Goal: Task Accomplishment & Management: Use online tool/utility

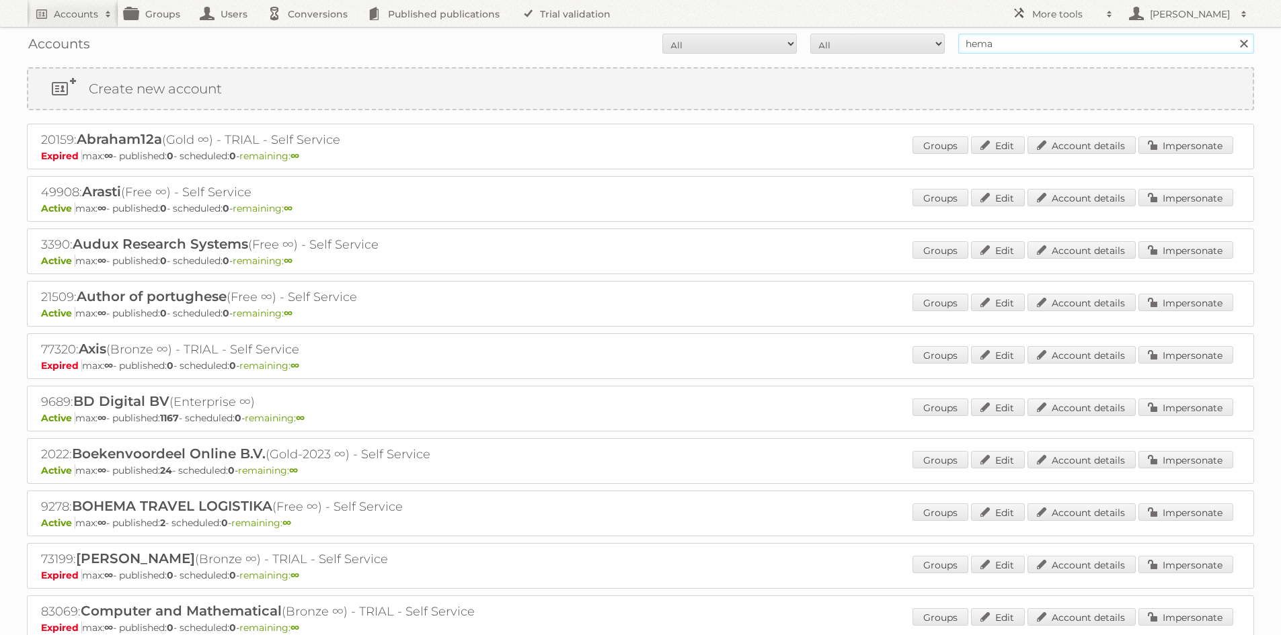
click at [1021, 41] on input "hema" at bounding box center [1106, 44] width 296 height 20
type input "etos"
click at [1233, 34] on input "Search" at bounding box center [1243, 44] width 20 height 20
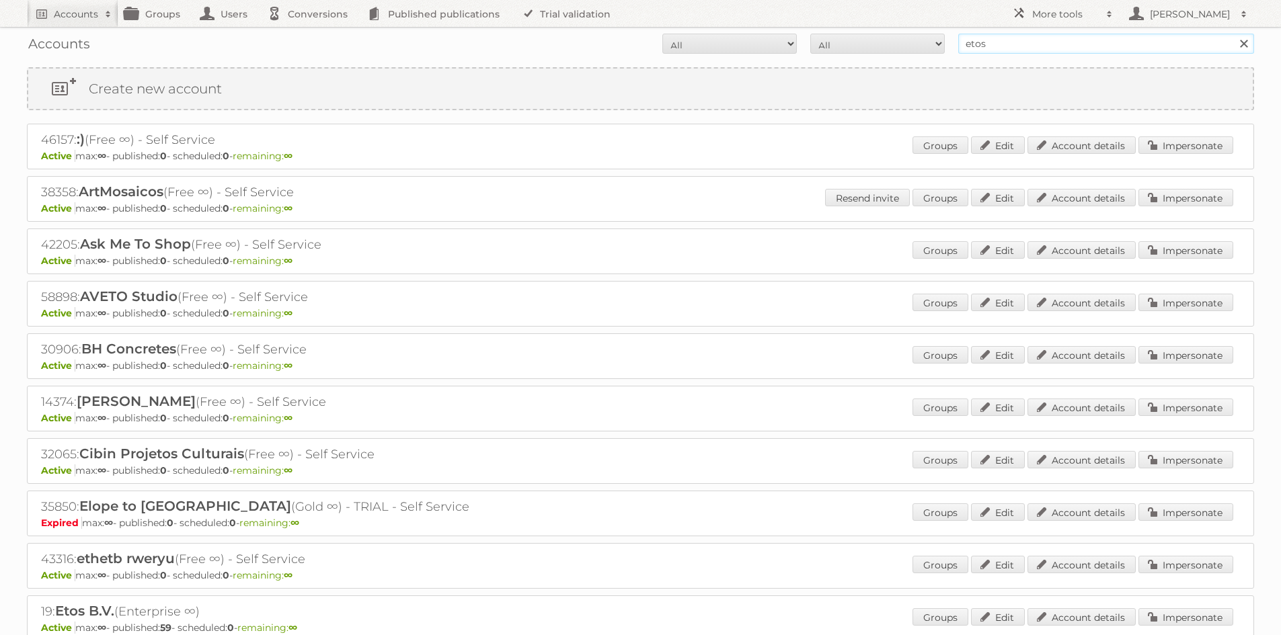
click at [998, 35] on input "etos" at bounding box center [1106, 44] width 296 height 20
type input "etos"
click at [1233, 34] on input "Search" at bounding box center [1243, 44] width 20 height 20
click at [1090, 50] on input "etos" at bounding box center [1106, 44] width 296 height 20
click at [1233, 34] on input "Search" at bounding box center [1243, 44] width 20 height 20
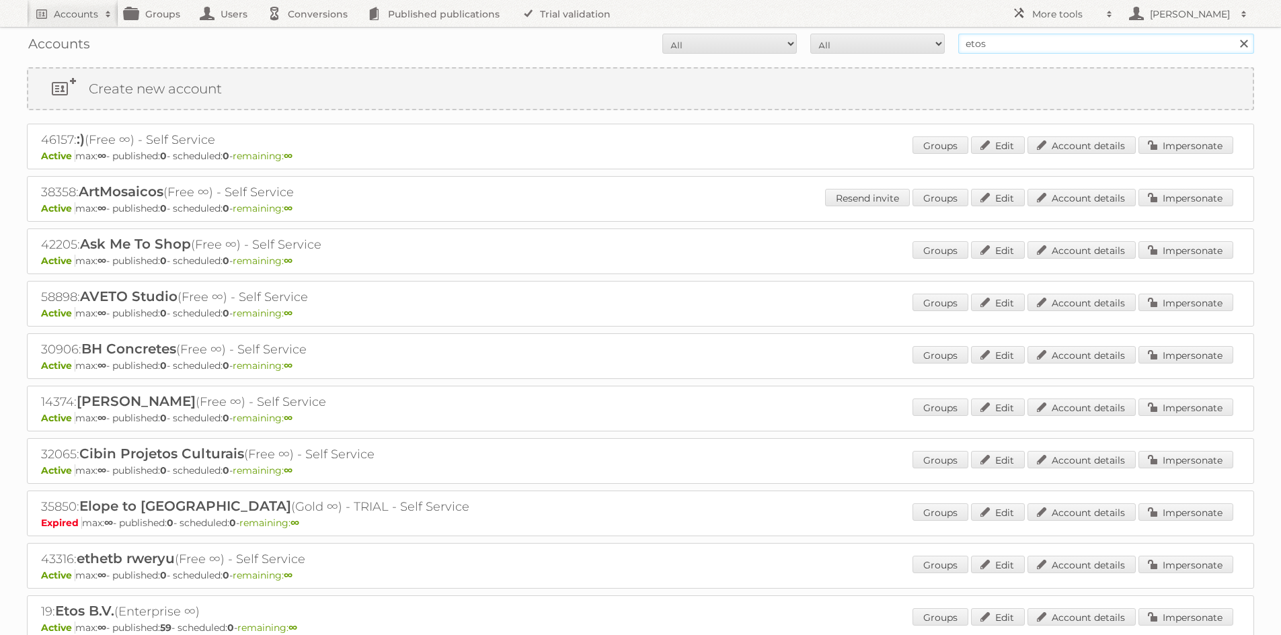
click at [1090, 50] on input "etos" at bounding box center [1106, 44] width 296 height 20
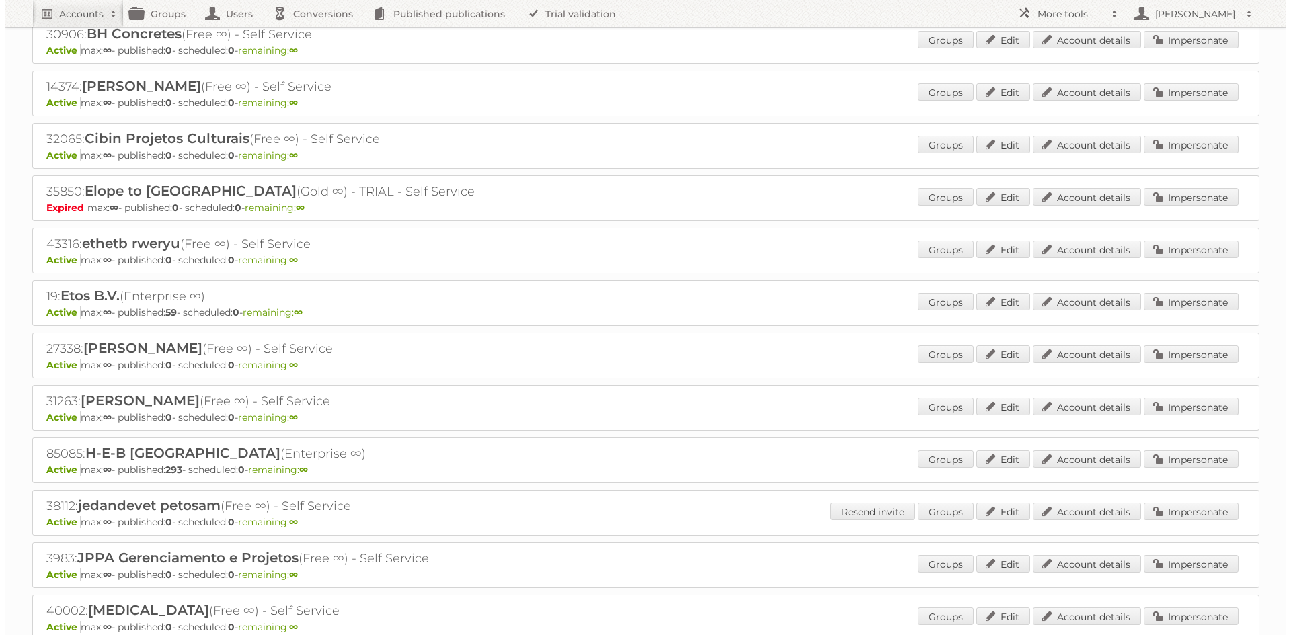
scroll to position [202, 0]
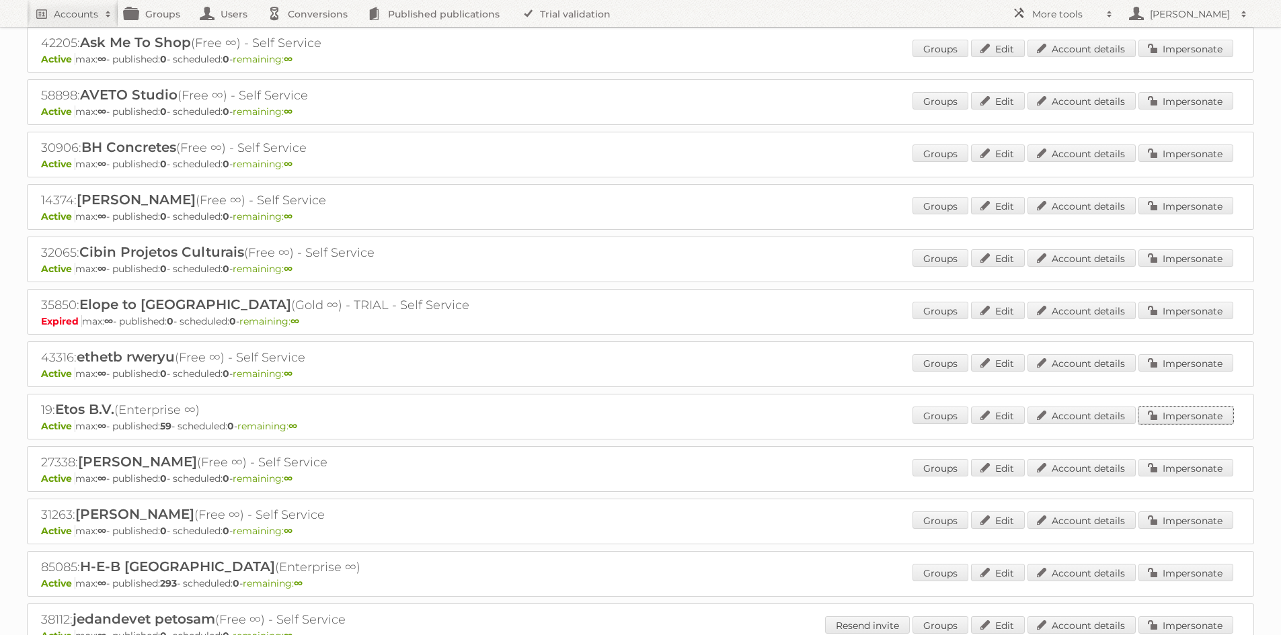
click at [1215, 412] on link "Impersonate" at bounding box center [1185, 415] width 95 height 17
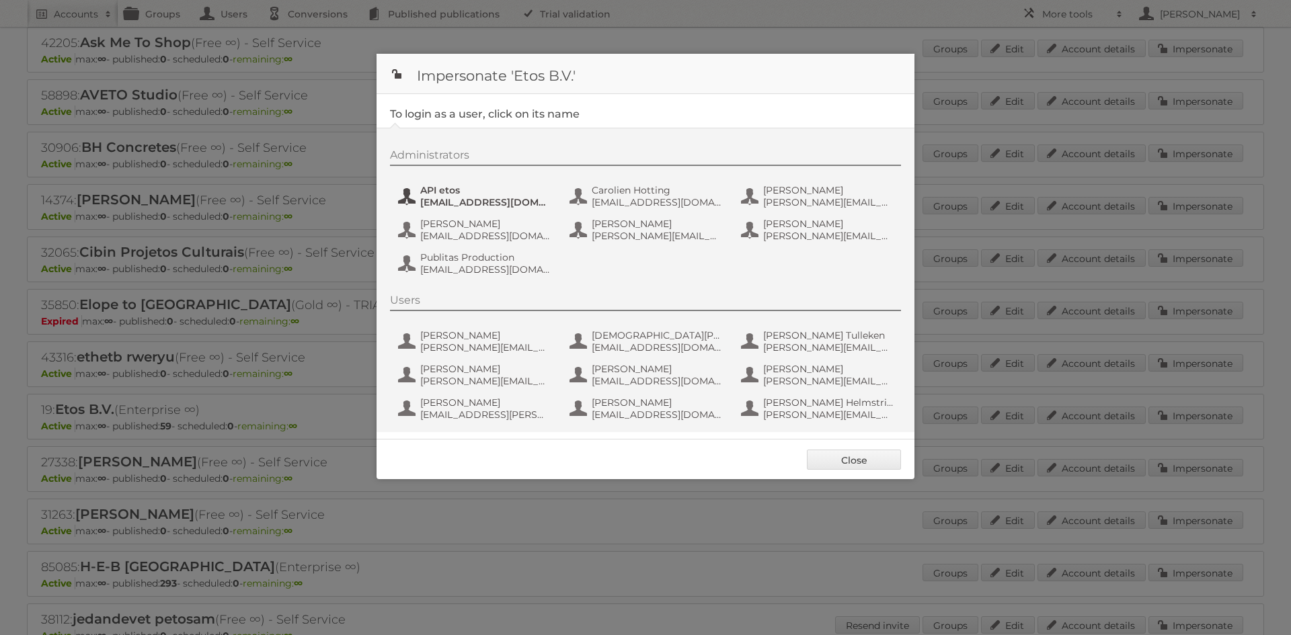
click at [466, 206] on span "GET.Mobile.apps@etos.nl" at bounding box center [485, 202] width 130 height 12
